Goal: Navigation & Orientation: Find specific page/section

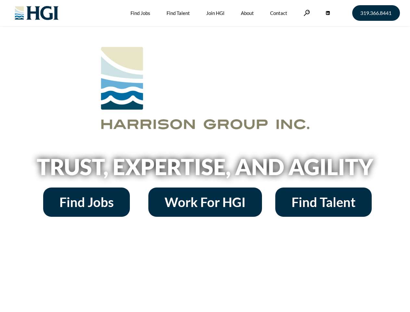
click at [205, 156] on h2 "Trust, Expertise, and Agility" at bounding box center [205, 167] width 370 height 22
click at [306, 13] on link at bounding box center [307, 13] width 6 height 6
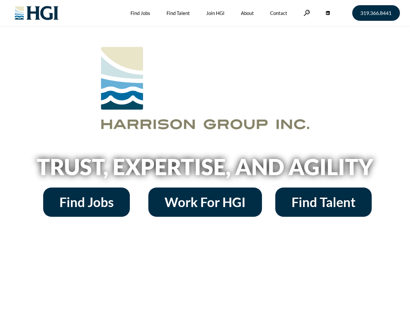
click at [205, 156] on h2 "Trust, Expertise, and Agility" at bounding box center [205, 167] width 370 height 22
click at [306, 13] on link at bounding box center [307, 13] width 6 height 6
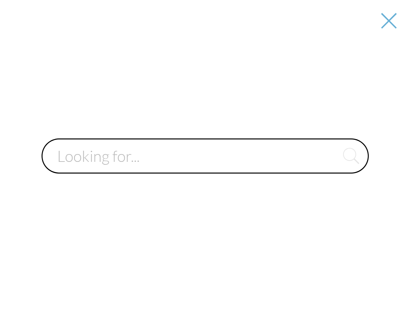
click at [205, 169] on div at bounding box center [205, 156] width 409 height 312
